Goal: Task Accomplishment & Management: Manage account settings

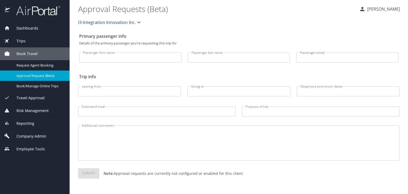
click at [42, 135] on span "Company Admin" at bounding box center [28, 136] width 36 height 6
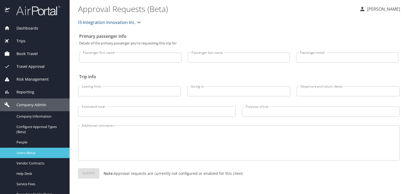
click at [35, 151] on span "Users (Beta)" at bounding box center [39, 152] width 47 height 5
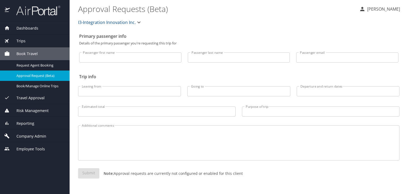
click at [40, 135] on span "Company Admin" at bounding box center [28, 136] width 36 height 6
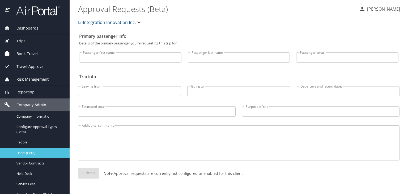
click at [37, 153] on span "Users (Beta)" at bounding box center [39, 152] width 47 height 5
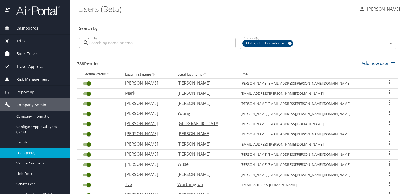
click at [125, 41] on input "Search by" at bounding box center [162, 43] width 146 height 10
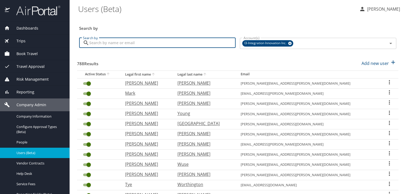
type input "h"
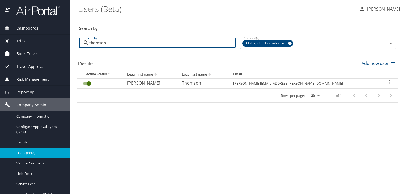
type input "thomson"
click at [389, 82] on icon "User Search Table" at bounding box center [389, 82] width 1 height 4
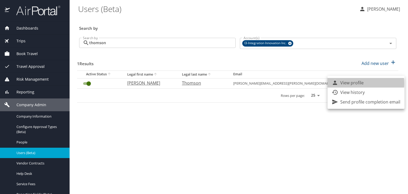
click at [349, 83] on p "View profile" at bounding box center [351, 82] width 23 height 6
select select "US"
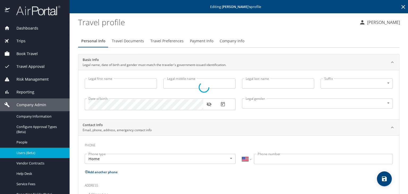
click at [159, 30] on div at bounding box center [204, 87] width 408 height 213
type input "Robert"
type input "Lee"
type input "Thomson"
type input "Jr"
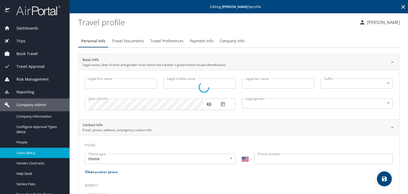
type input "Male"
type input "Pamela"
type input "Thomson"
type input "(770) 490-7551"
type input "pamelat0606@gmail.com"
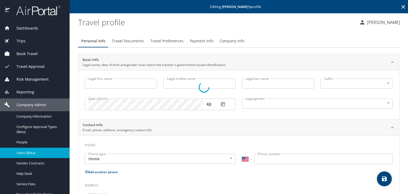
type input "United States of America"
type input "Alabama"
type input "United States of America"
type input "Alabama"
select select "US"
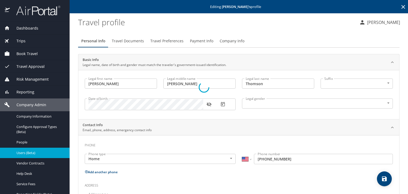
select select "US"
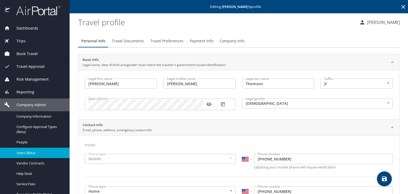
click at [172, 39] on span "Travel Preferences" at bounding box center [166, 41] width 33 height 7
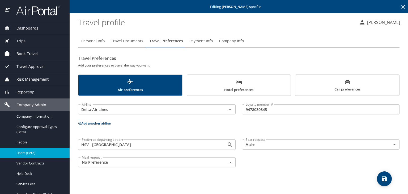
click at [266, 81] on span "Hotel preferences" at bounding box center [239, 86] width 98 height 14
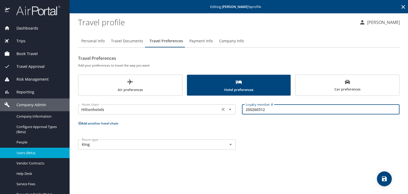
click at [231, 113] on div "Hotel chain Hiltonhotels Hotel chain Loyalty member # 250260312 Loyalty member #" at bounding box center [239, 109] width 328 height 21
